Goal: Transaction & Acquisition: Purchase product/service

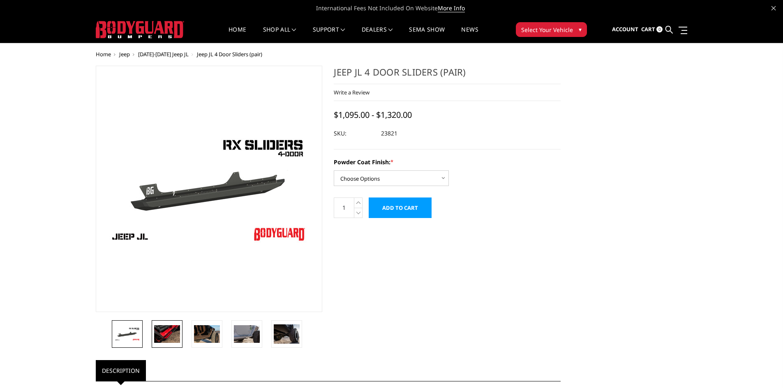
click at [161, 334] on img at bounding box center [167, 333] width 26 height 17
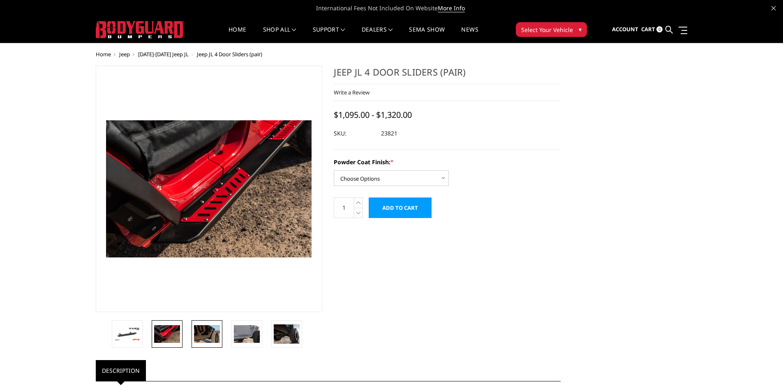
click at [204, 335] on img at bounding box center [207, 333] width 26 height 17
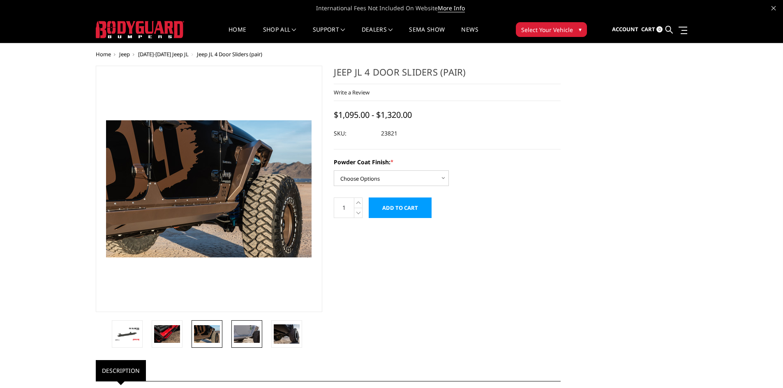
click at [245, 331] on img at bounding box center [247, 333] width 26 height 17
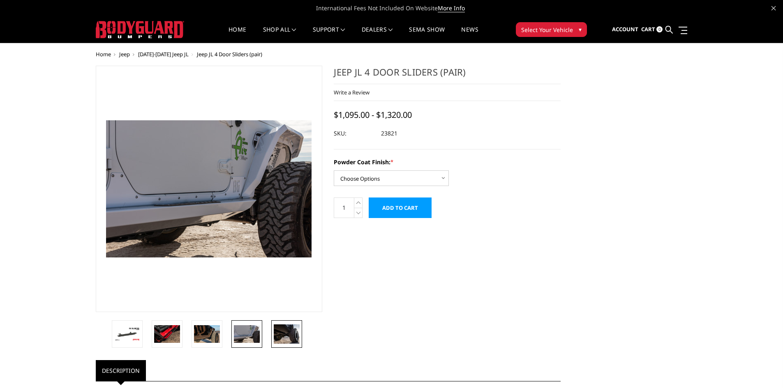
click at [287, 337] on img at bounding box center [287, 334] width 26 height 19
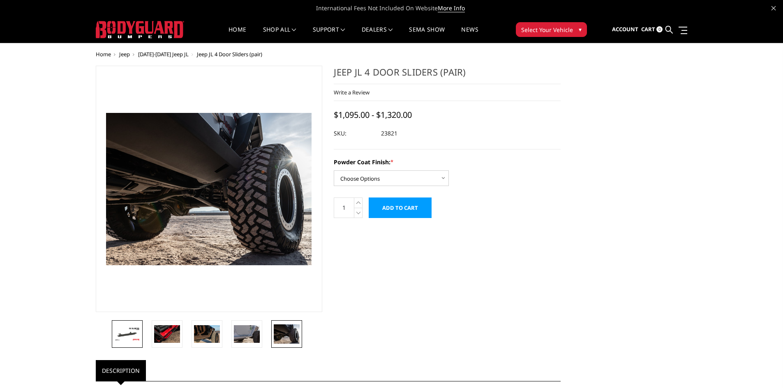
click at [129, 333] on img at bounding box center [127, 334] width 26 height 14
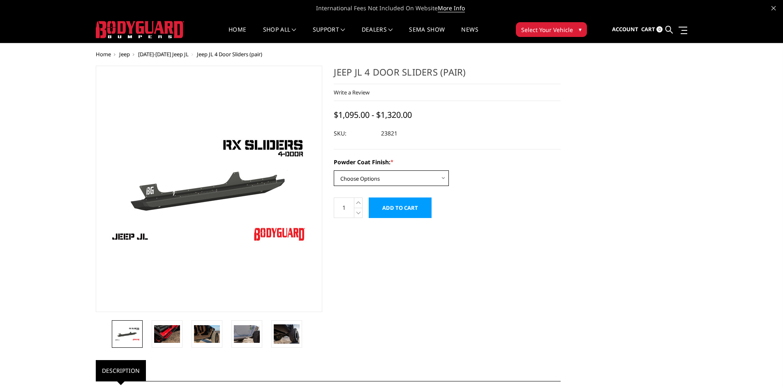
click at [444, 176] on select "Choose Options Bare Metal Textured Black Powder Coat" at bounding box center [391, 178] width 115 height 16
select select "4268"
click at [334, 170] on select "Choose Options Bare Metal Textured Black Powder Coat" at bounding box center [391, 178] width 115 height 16
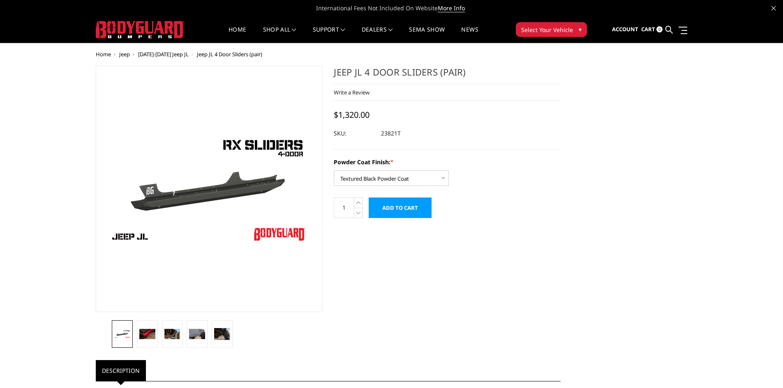
click at [579, 29] on span "▾" at bounding box center [579, 29] width 3 height 9
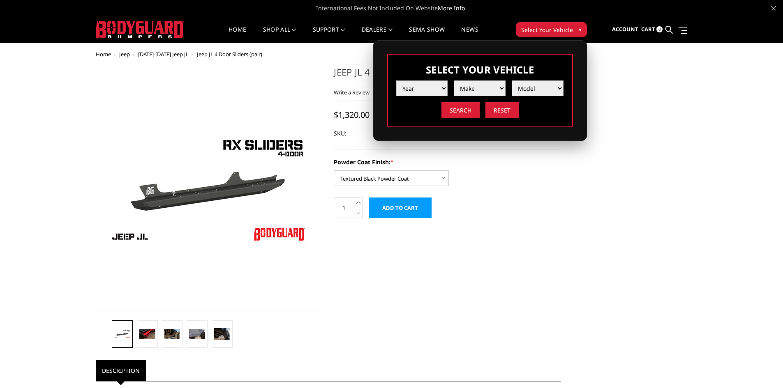
click at [439, 88] on select "Year [DATE] 2024 2023 2022 2021 2020 2019 2018 2017 2016 2015 2014 2013 2012 20…" at bounding box center [422, 89] width 52 height 16
select select "yr_2021"
click at [396, 81] on select "Year [DATE] 2024 2023 2022 2021 2020 2019 2018 2017 2016 2015 2014 2013 2012 20…" at bounding box center [422, 89] width 52 height 16
click at [498, 90] on select "Make Chevrolet Ford GMC Ram Toyota" at bounding box center [479, 89] width 52 height 16
click at [526, 183] on div "Powder Coat Finish: * Choose Options Bare Metal Textured Black Powder Coat" at bounding box center [447, 172] width 227 height 28
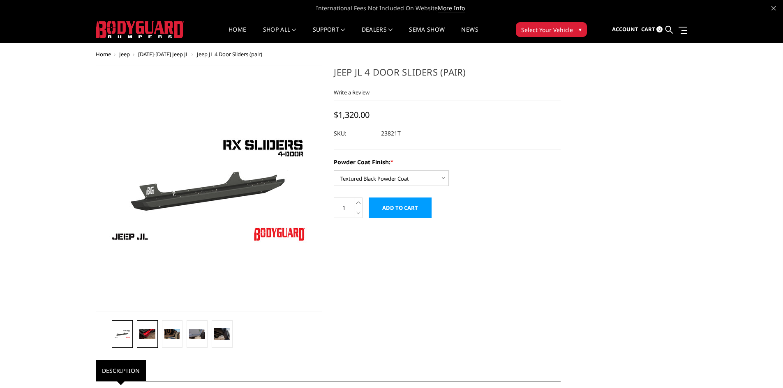
click at [147, 334] on img at bounding box center [147, 334] width 16 height 11
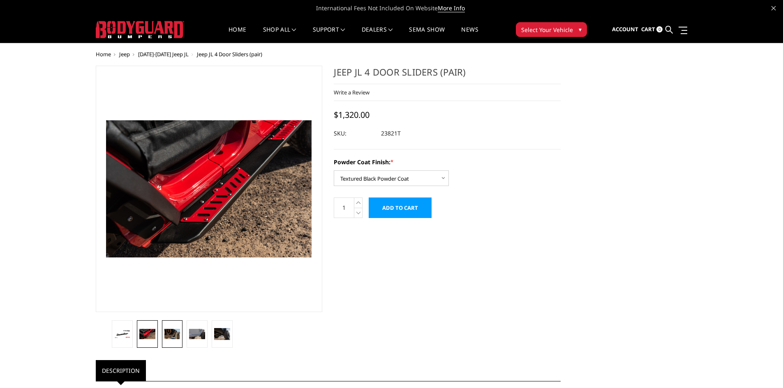
click at [169, 333] on img at bounding box center [172, 334] width 16 height 11
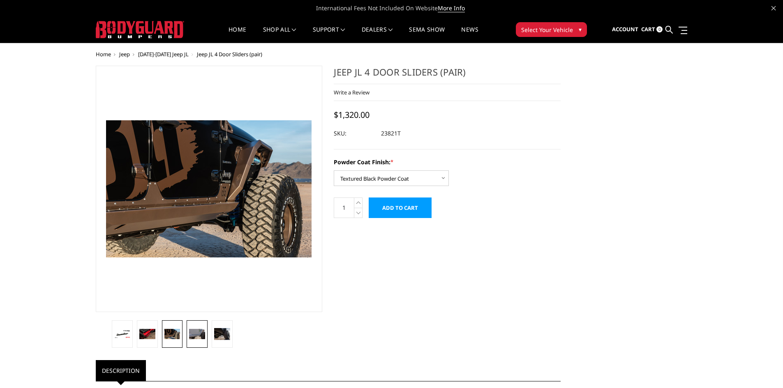
click at [196, 337] on img at bounding box center [197, 334] width 16 height 11
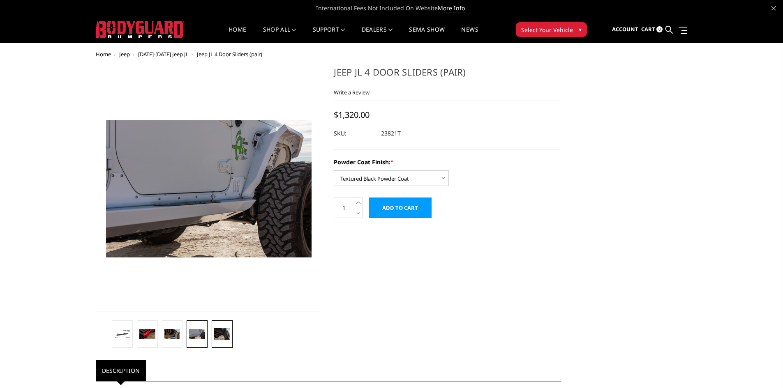
click at [224, 334] on img at bounding box center [222, 334] width 16 height 12
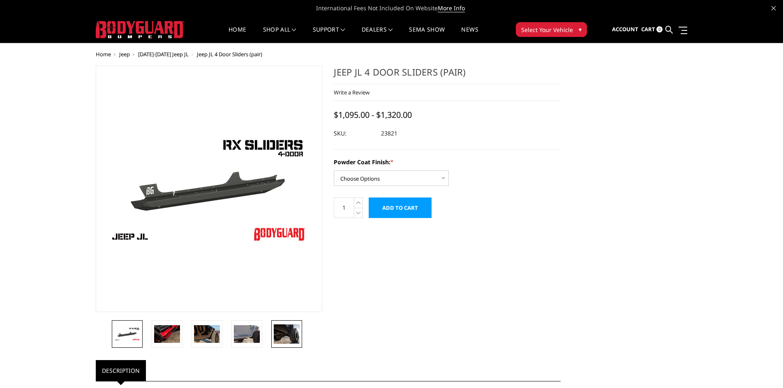
click at [287, 334] on img at bounding box center [287, 334] width 26 height 19
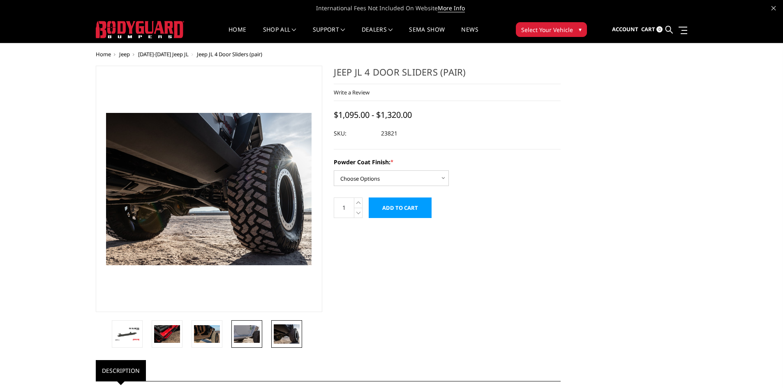
click at [243, 328] on img at bounding box center [247, 333] width 26 height 17
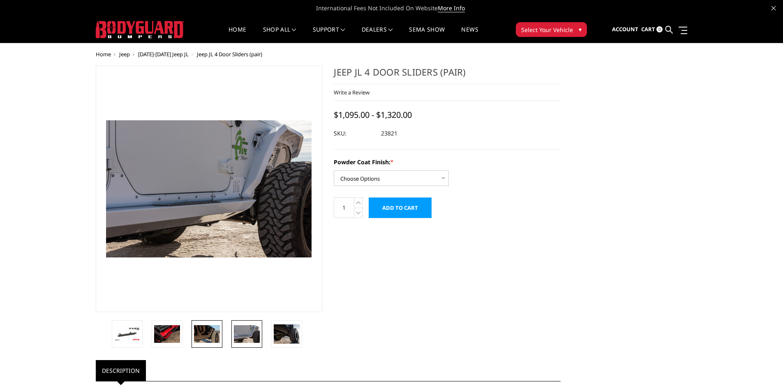
click at [209, 334] on img at bounding box center [207, 333] width 26 height 17
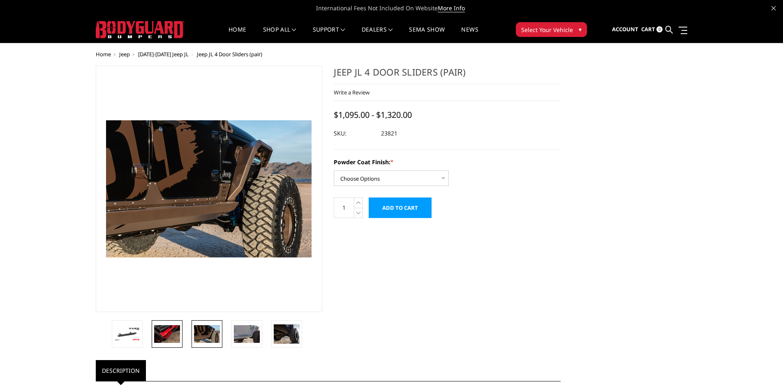
click at [164, 334] on img at bounding box center [167, 333] width 26 height 17
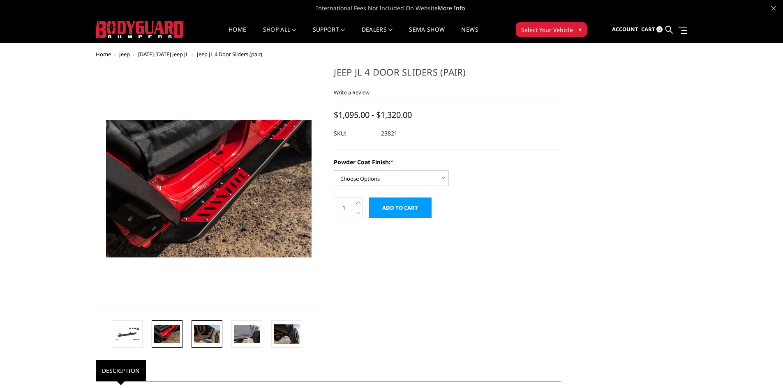
click at [198, 331] on img at bounding box center [207, 333] width 26 height 17
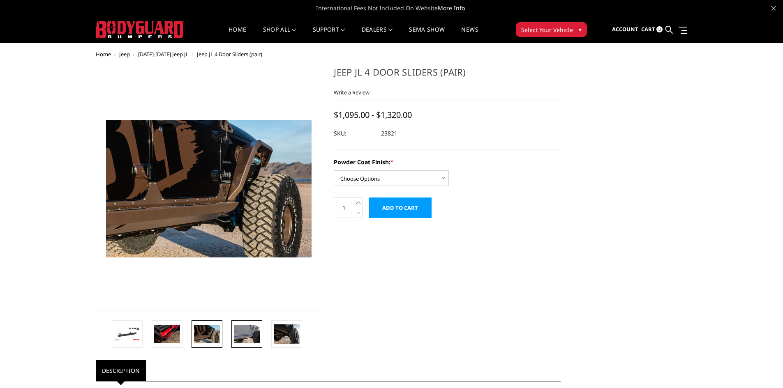
click at [251, 336] on img at bounding box center [247, 333] width 26 height 17
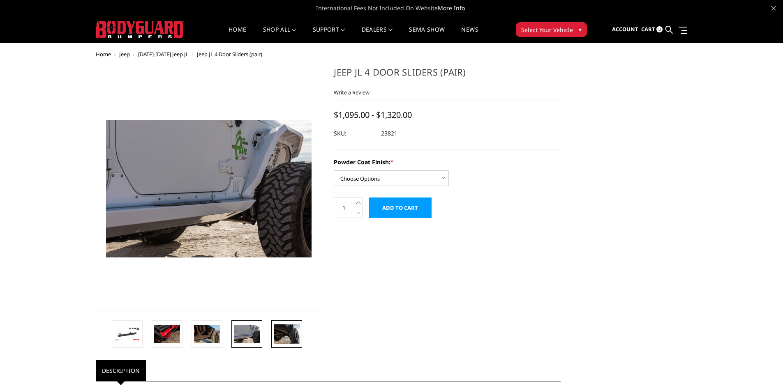
click at [286, 338] on img at bounding box center [287, 334] width 26 height 19
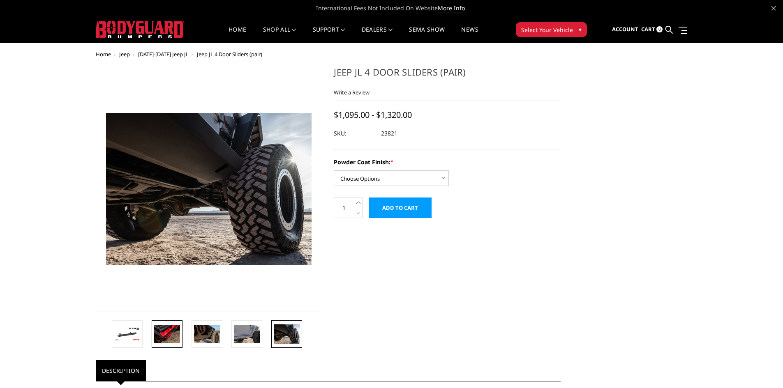
click at [173, 329] on img at bounding box center [167, 333] width 26 height 17
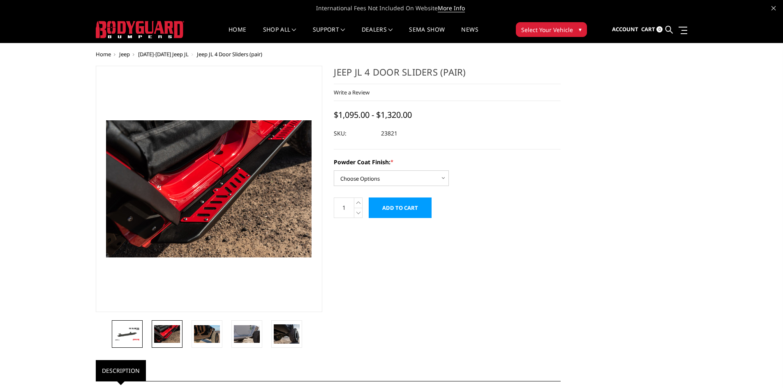
drag, startPoint x: 133, startPoint y: 330, endPoint x: 138, endPoint y: 330, distance: 5.3
click at [133, 330] on img at bounding box center [127, 334] width 26 height 14
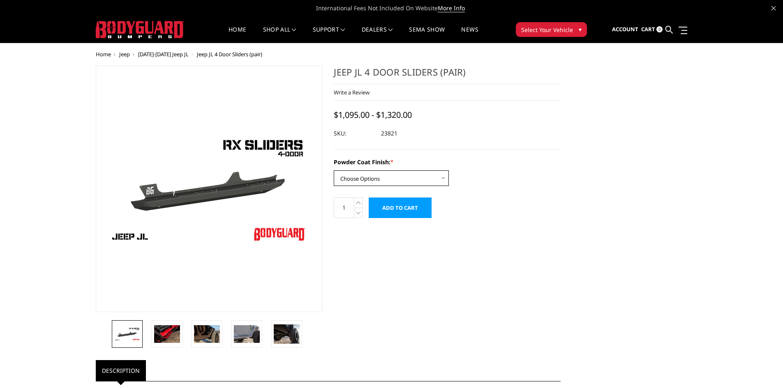
click at [442, 176] on select "Choose Options Bare Metal Textured Black Powder Coat" at bounding box center [391, 178] width 115 height 16
click at [334, 170] on select "Choose Options Bare Metal Textured Black Powder Coat" at bounding box center [391, 178] width 115 height 16
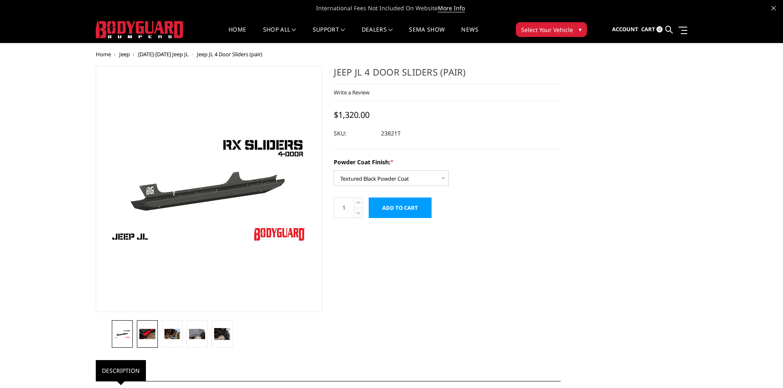
click at [147, 332] on img at bounding box center [147, 334] width 16 height 11
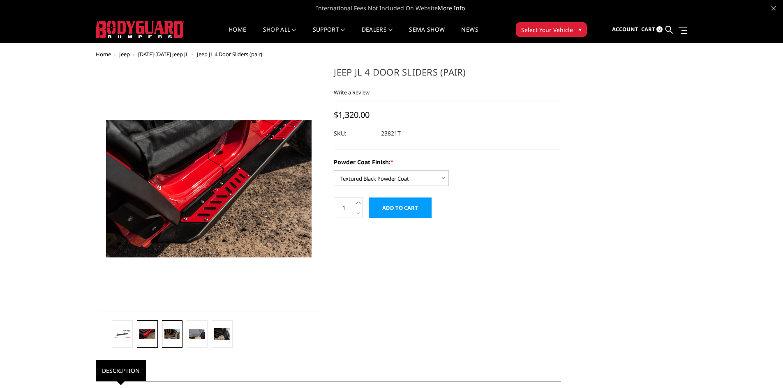
click at [169, 334] on img at bounding box center [172, 334] width 16 height 11
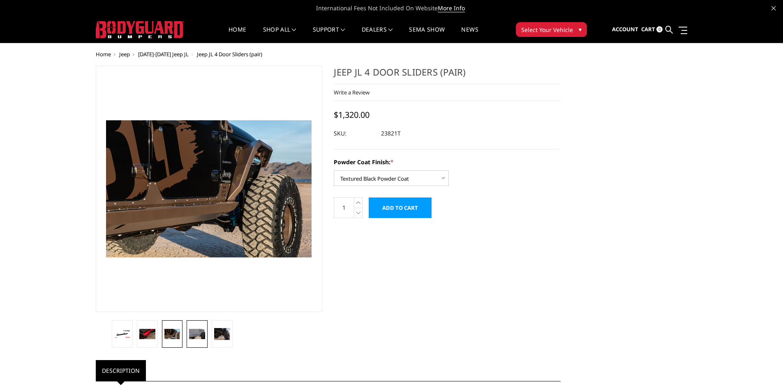
click at [196, 334] on img at bounding box center [197, 334] width 16 height 11
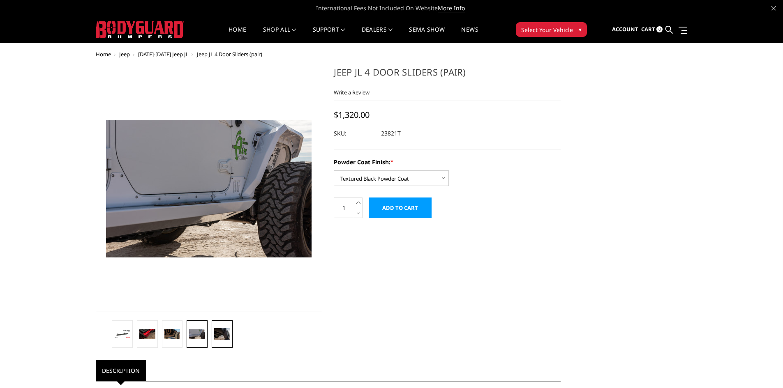
click at [217, 335] on img at bounding box center [222, 334] width 16 height 12
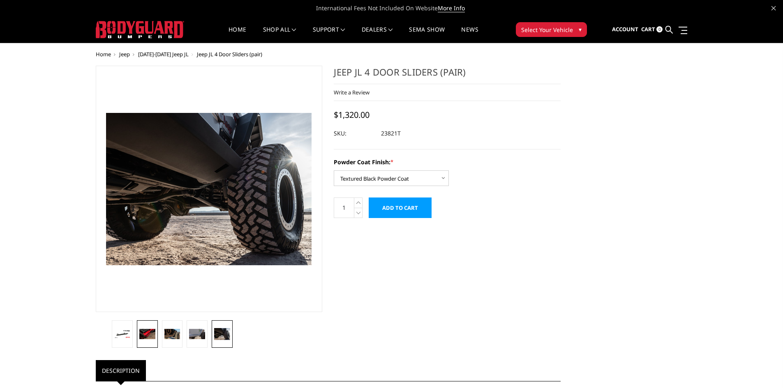
click at [147, 334] on img at bounding box center [147, 334] width 16 height 11
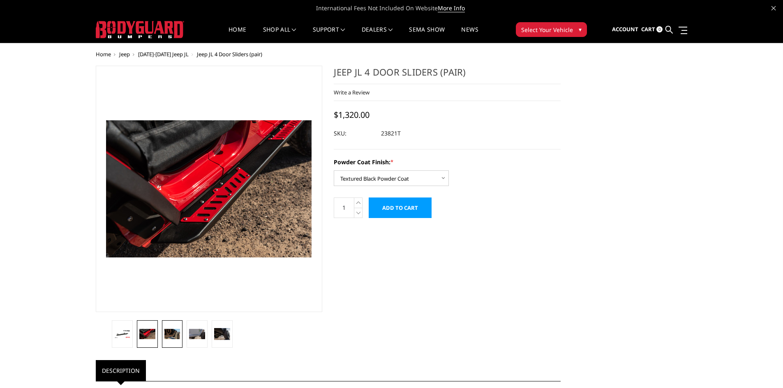
click at [170, 338] on img at bounding box center [172, 334] width 16 height 11
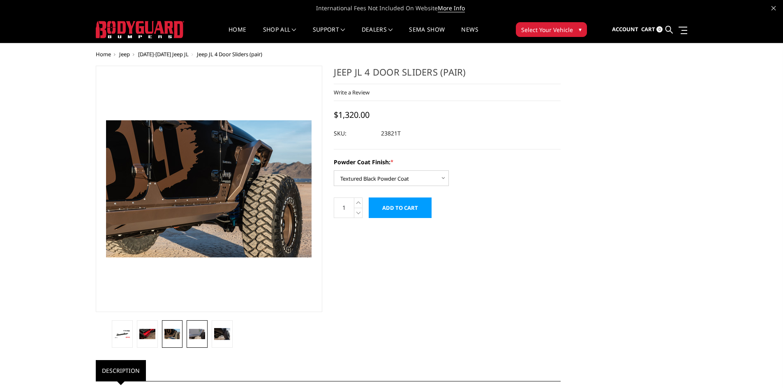
click at [190, 337] on img at bounding box center [197, 334] width 16 height 11
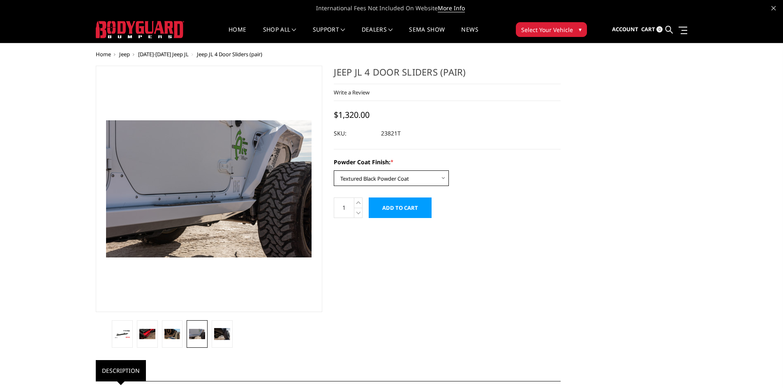
click at [440, 177] on select "Choose Options Bare Metal Textured Black Powder Coat" at bounding box center [391, 178] width 115 height 16
click at [334, 170] on select "Choose Options Bare Metal Textured Black Powder Coat" at bounding box center [391, 178] width 115 height 16
click at [446, 175] on select "Choose Options Bare Metal Textured Black Powder Coat" at bounding box center [391, 178] width 115 height 16
select select "4268"
click at [334, 170] on select "Choose Options Bare Metal Textured Black Powder Coat" at bounding box center [391, 178] width 115 height 16
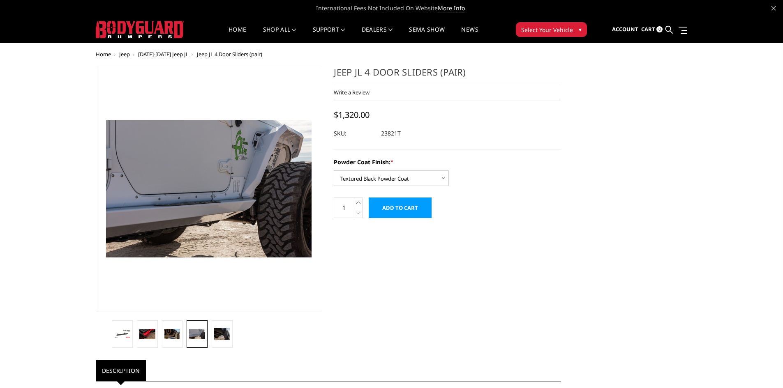
drag, startPoint x: 124, startPoint y: 331, endPoint x: 124, endPoint y: 319, distance: 11.9
click at [124, 330] on img at bounding box center [122, 334] width 16 height 9
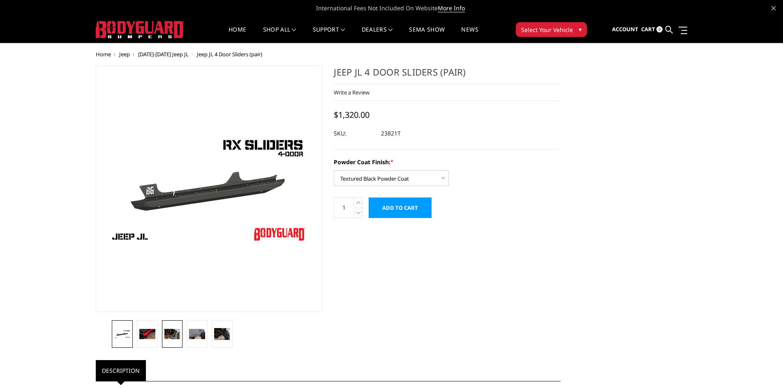
click at [172, 334] on img at bounding box center [172, 334] width 16 height 11
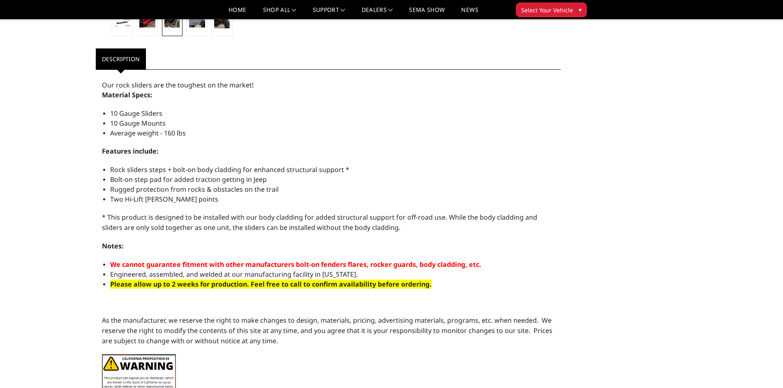
scroll to position [164, 0]
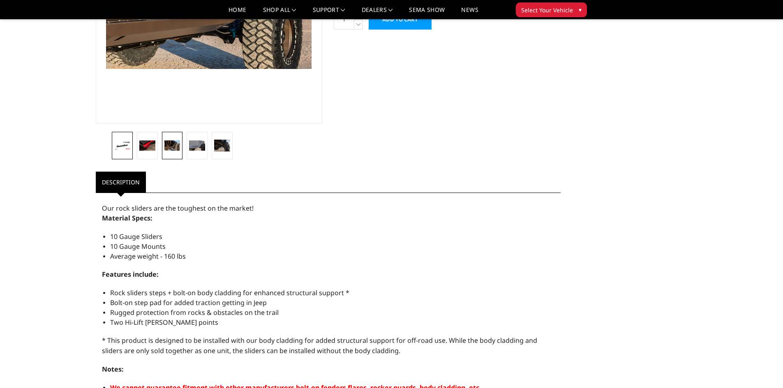
click at [123, 150] on img at bounding box center [122, 145] width 16 height 9
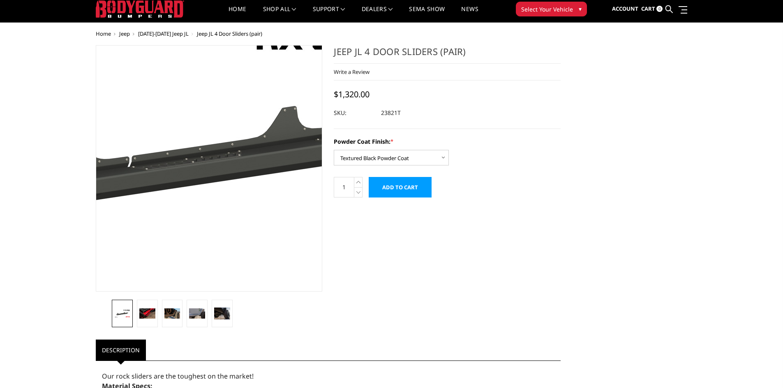
scroll to position [0, 0]
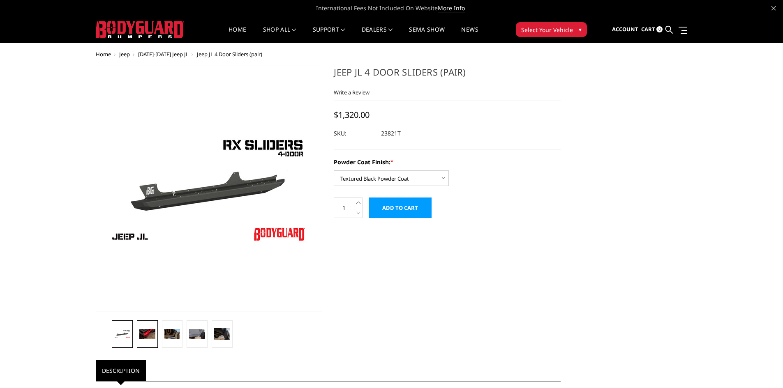
click at [144, 334] on img at bounding box center [147, 334] width 16 height 11
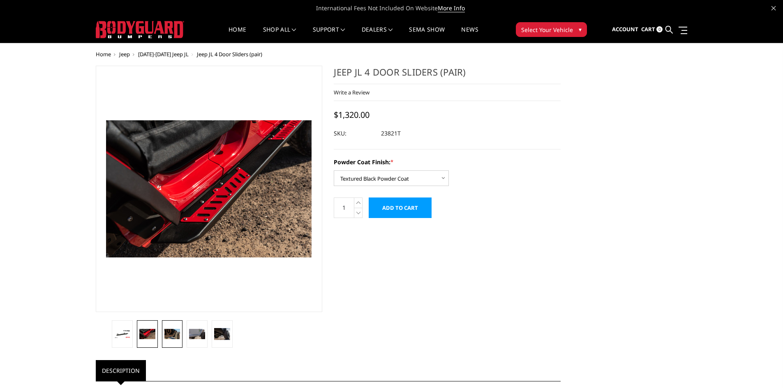
click at [175, 336] on img at bounding box center [172, 334] width 16 height 11
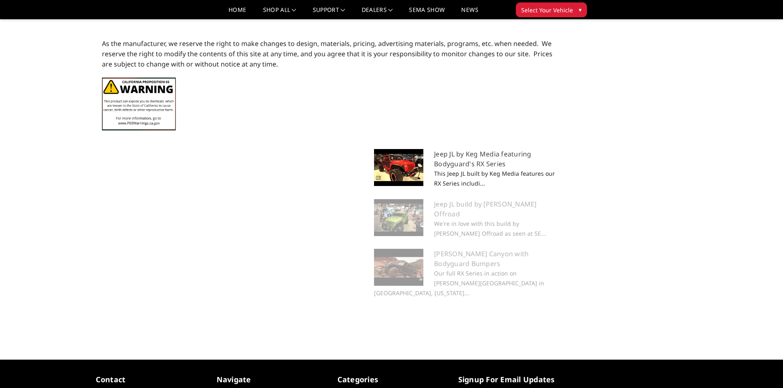
scroll to position [575, 0]
